Goal: Information Seeking & Learning: Learn about a topic

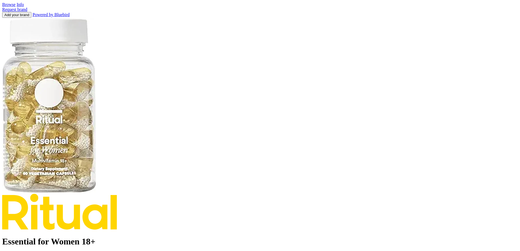
click at [16, 7] on link "Browse" at bounding box center [8, 4] width 13 height 5
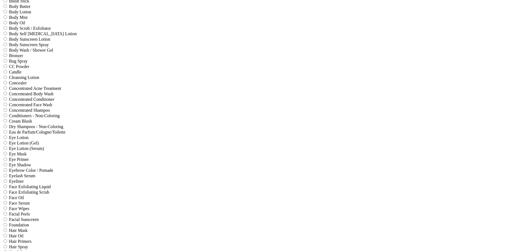
scroll to position [27, 0]
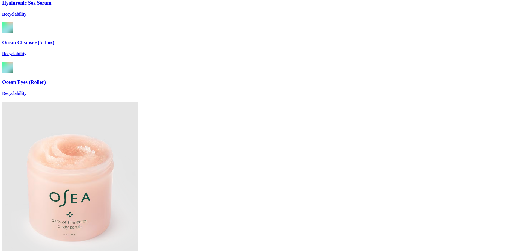
scroll to position [246, 0]
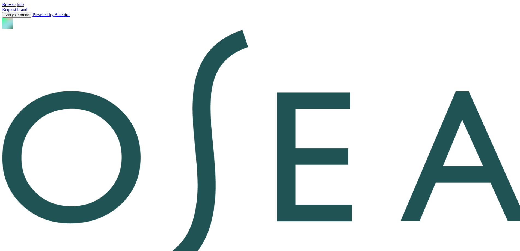
click at [24, 7] on link "Info" at bounding box center [20, 4] width 7 height 5
